Goal: Task Accomplishment & Management: Use online tool/utility

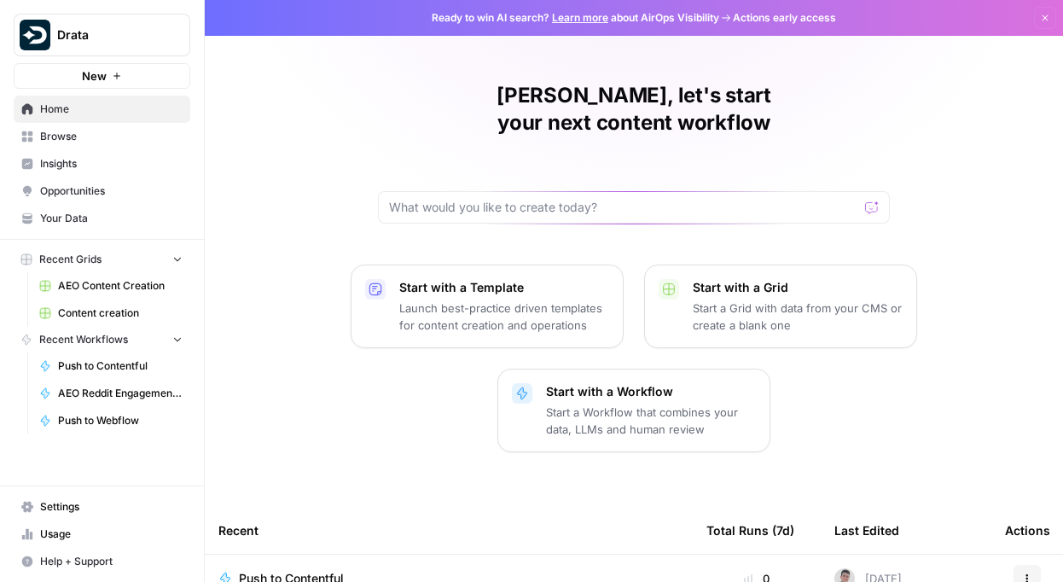
click at [76, 143] on span "Browse" at bounding box center [111, 136] width 143 height 15
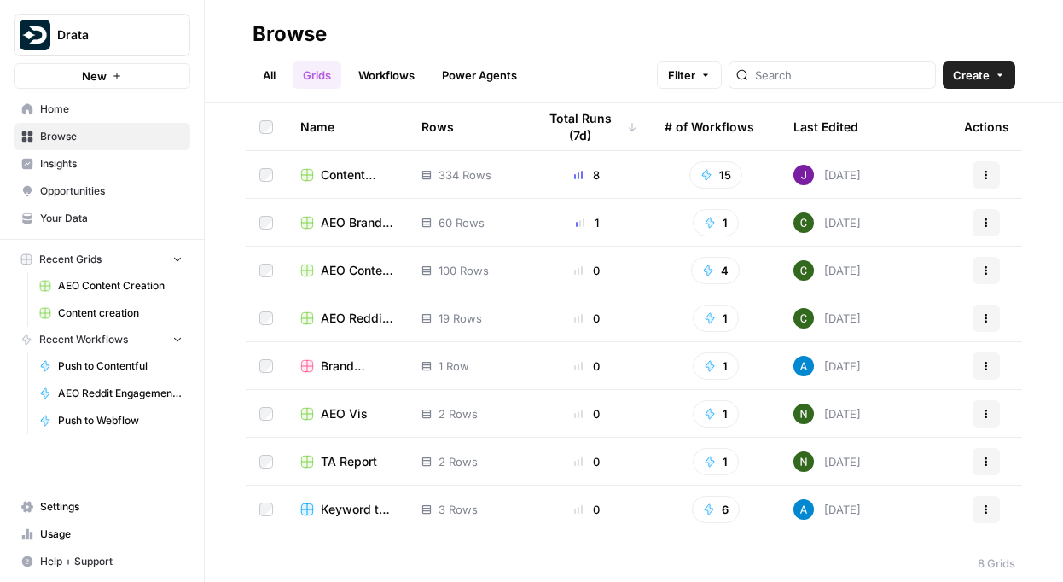
click at [348, 174] on span "Content creation" at bounding box center [357, 174] width 73 height 17
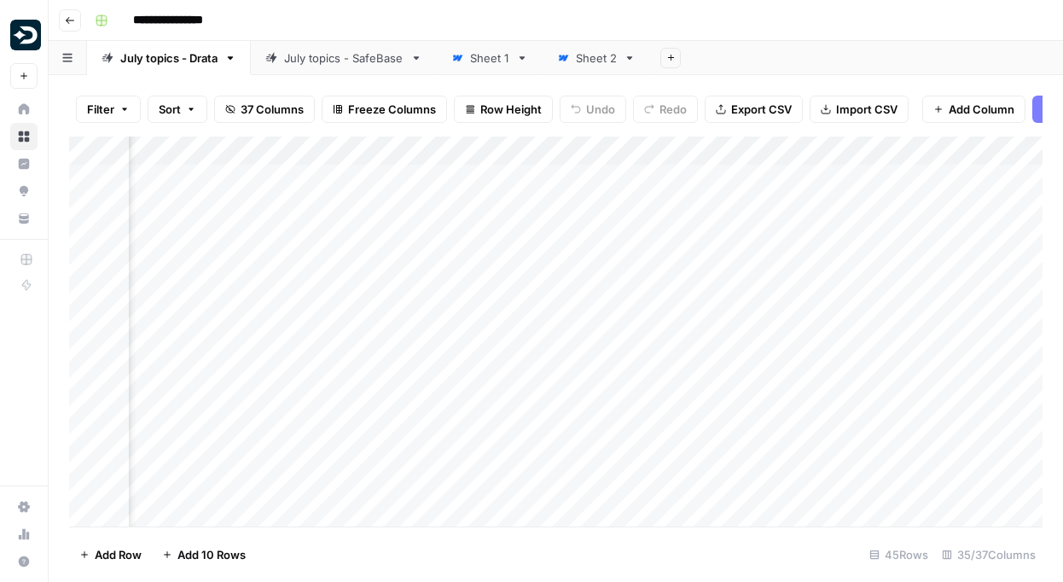
scroll to position [0, 4612]
click at [596, 356] on div "Add Column" at bounding box center [556, 332] width 974 height 390
